Goal: Navigation & Orientation: Find specific page/section

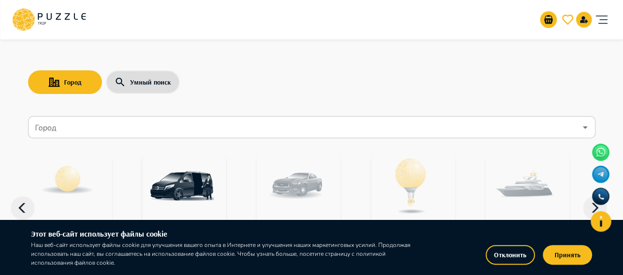
click at [19, 208] on icon at bounding box center [22, 209] width 7 height 10
click at [589, 211] on icon at bounding box center [601, 221] width 25 height 25
